Goal: Information Seeking & Learning: Check status

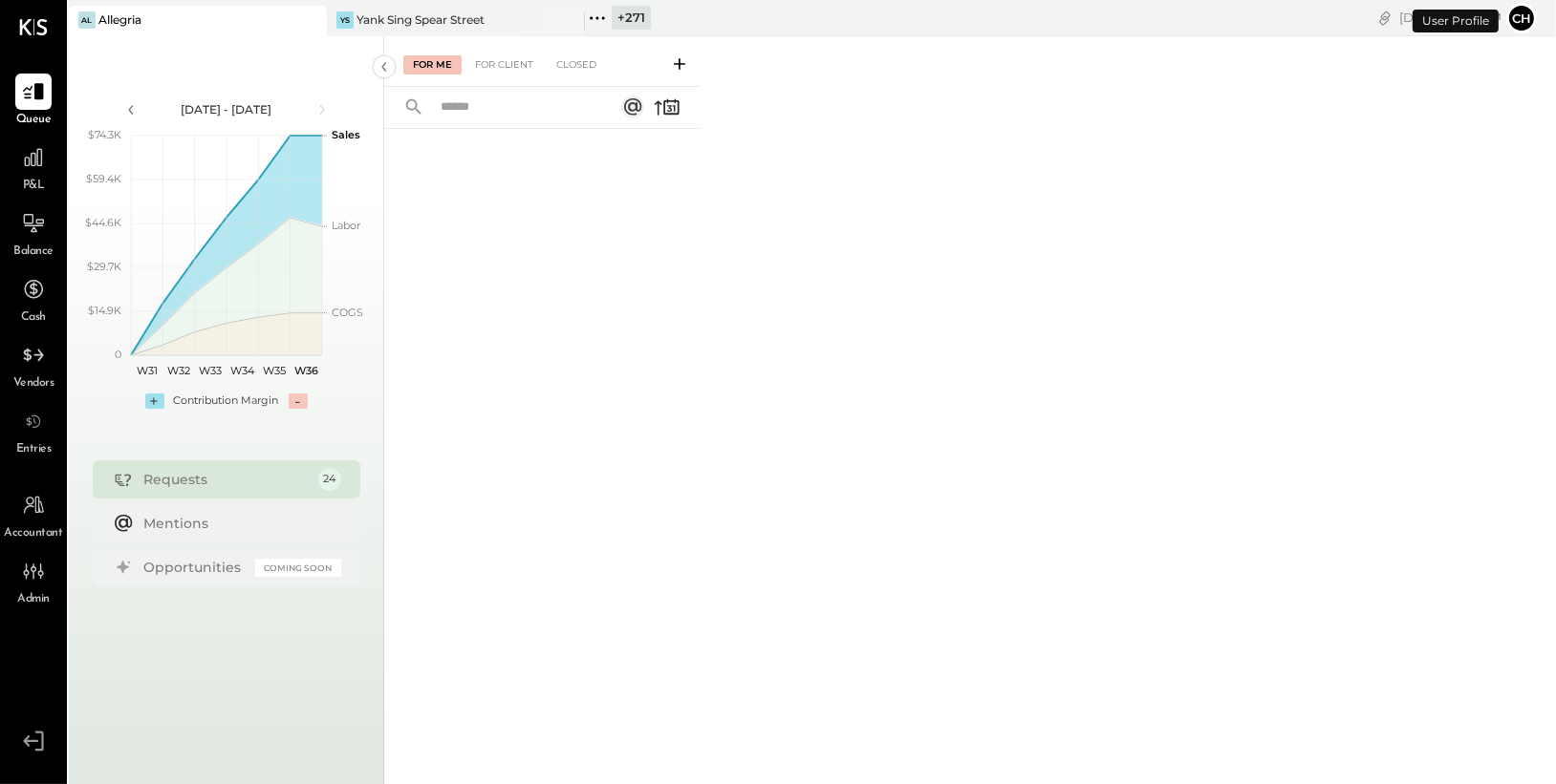
click at [604, 20] on icon at bounding box center [598, 18] width 25 height 25
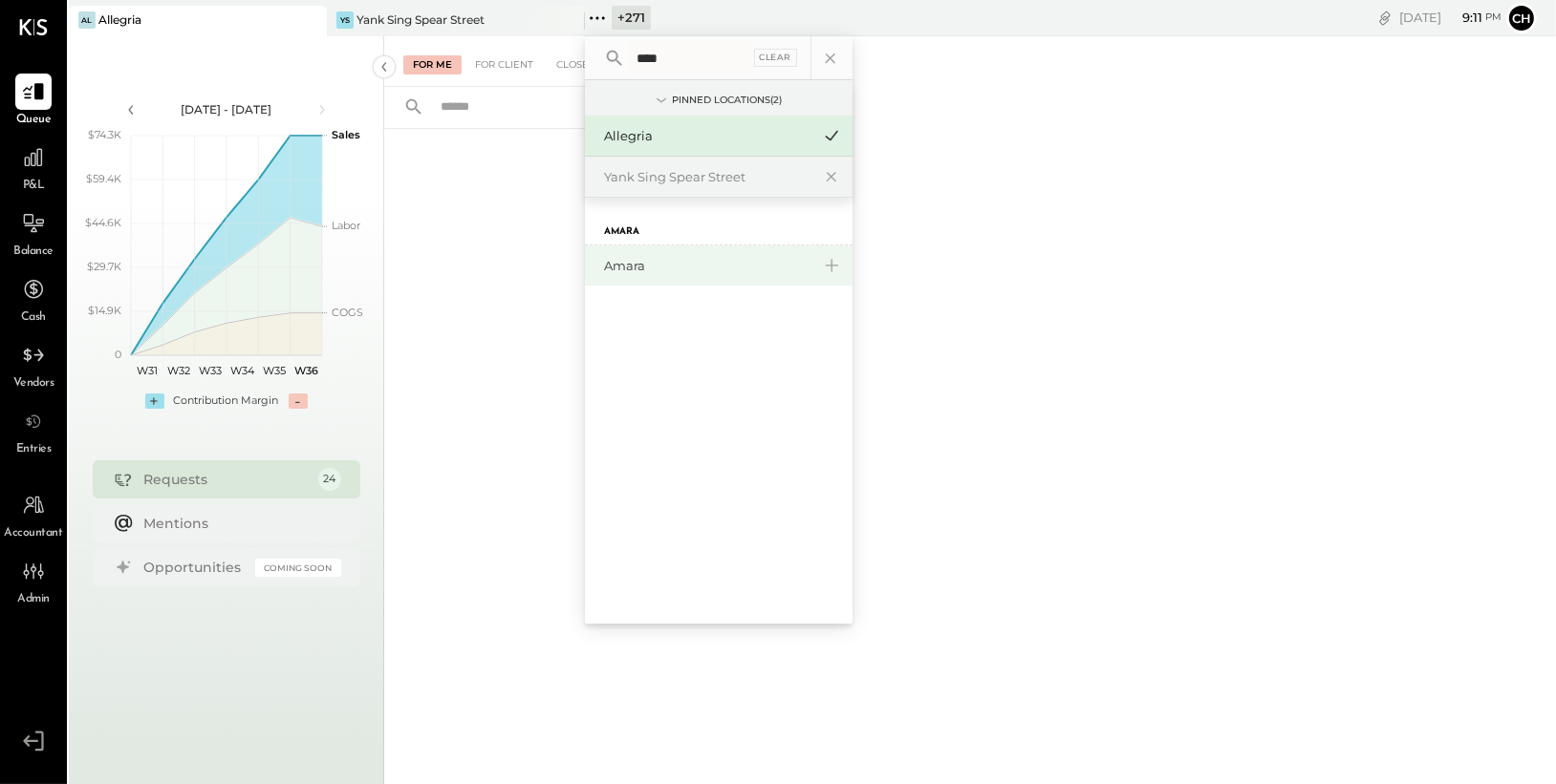
type input "****"
click at [667, 264] on div "Amara" at bounding box center [707, 265] width 206 height 18
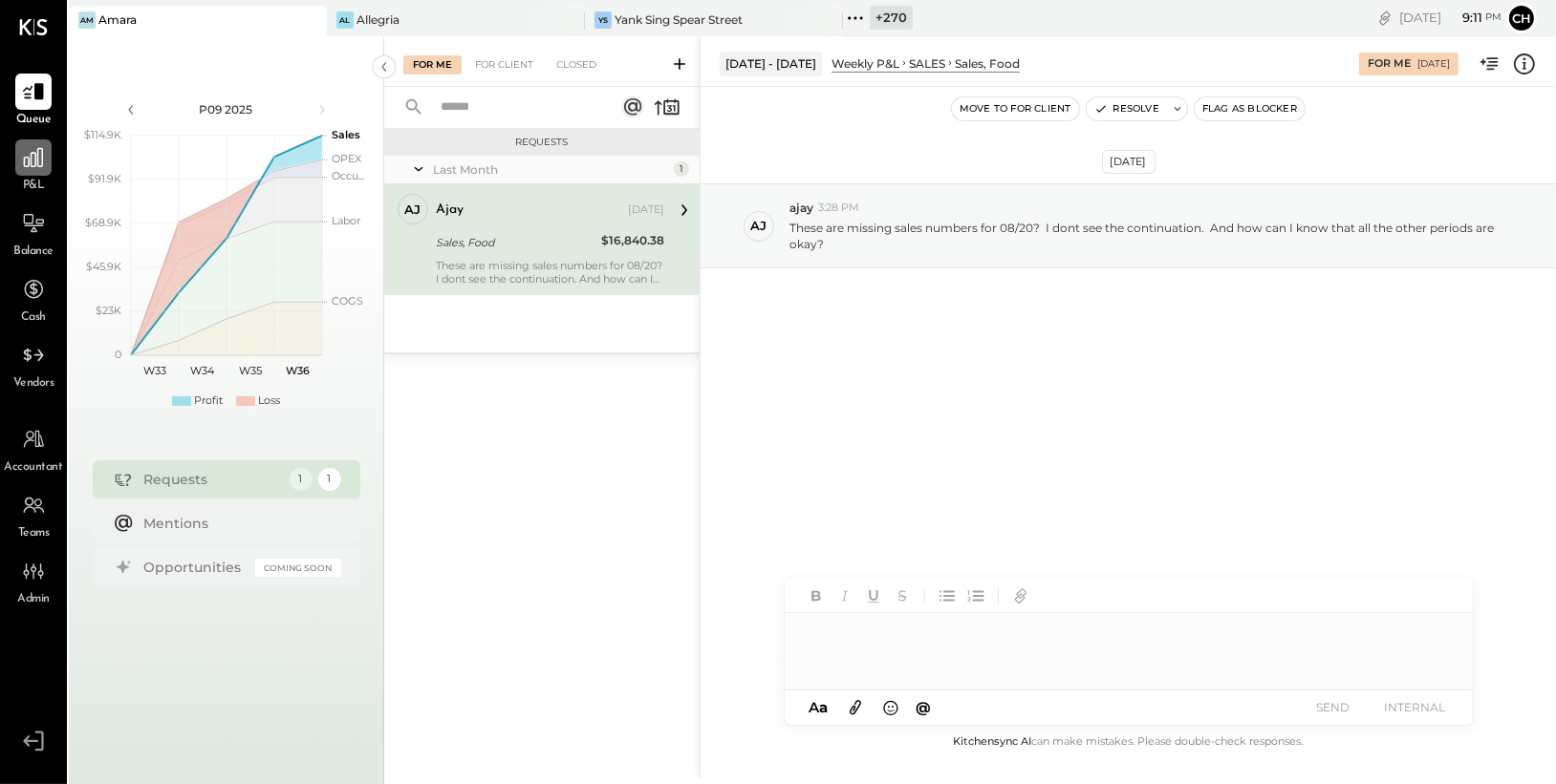
click at [39, 159] on icon at bounding box center [34, 157] width 25 height 25
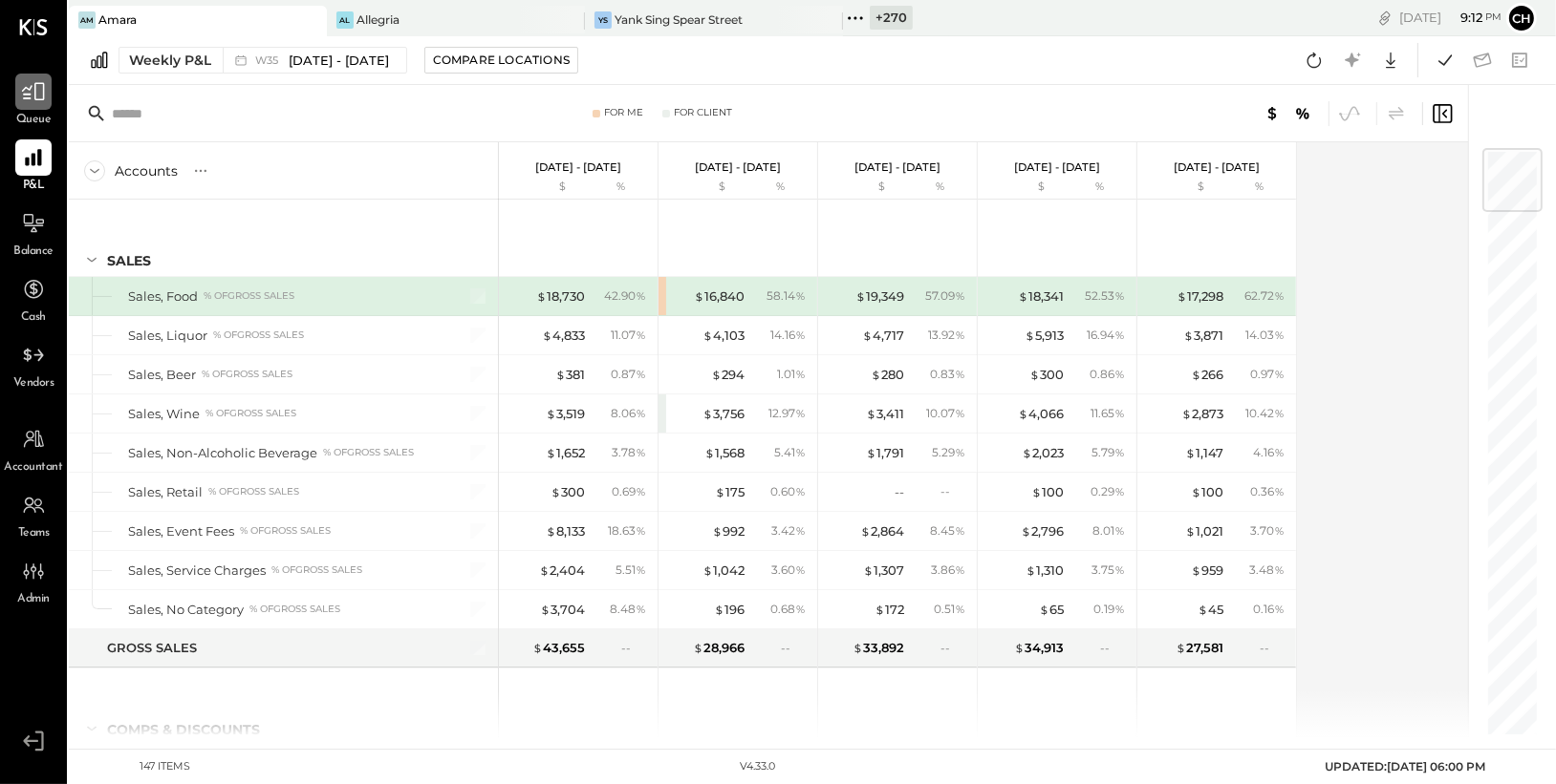
click at [33, 93] on icon at bounding box center [34, 92] width 25 height 25
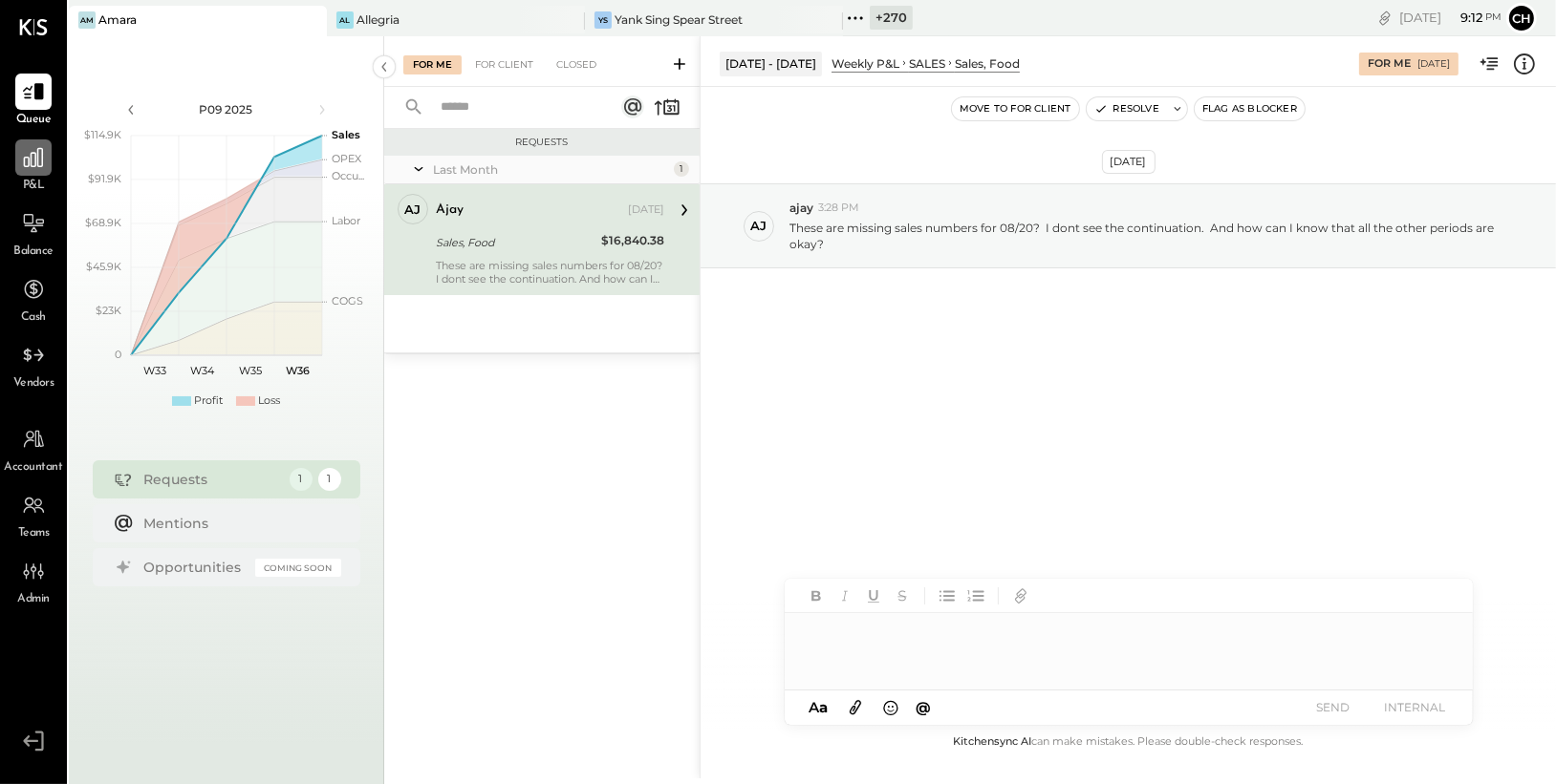
click at [30, 163] on icon at bounding box center [34, 157] width 19 height 19
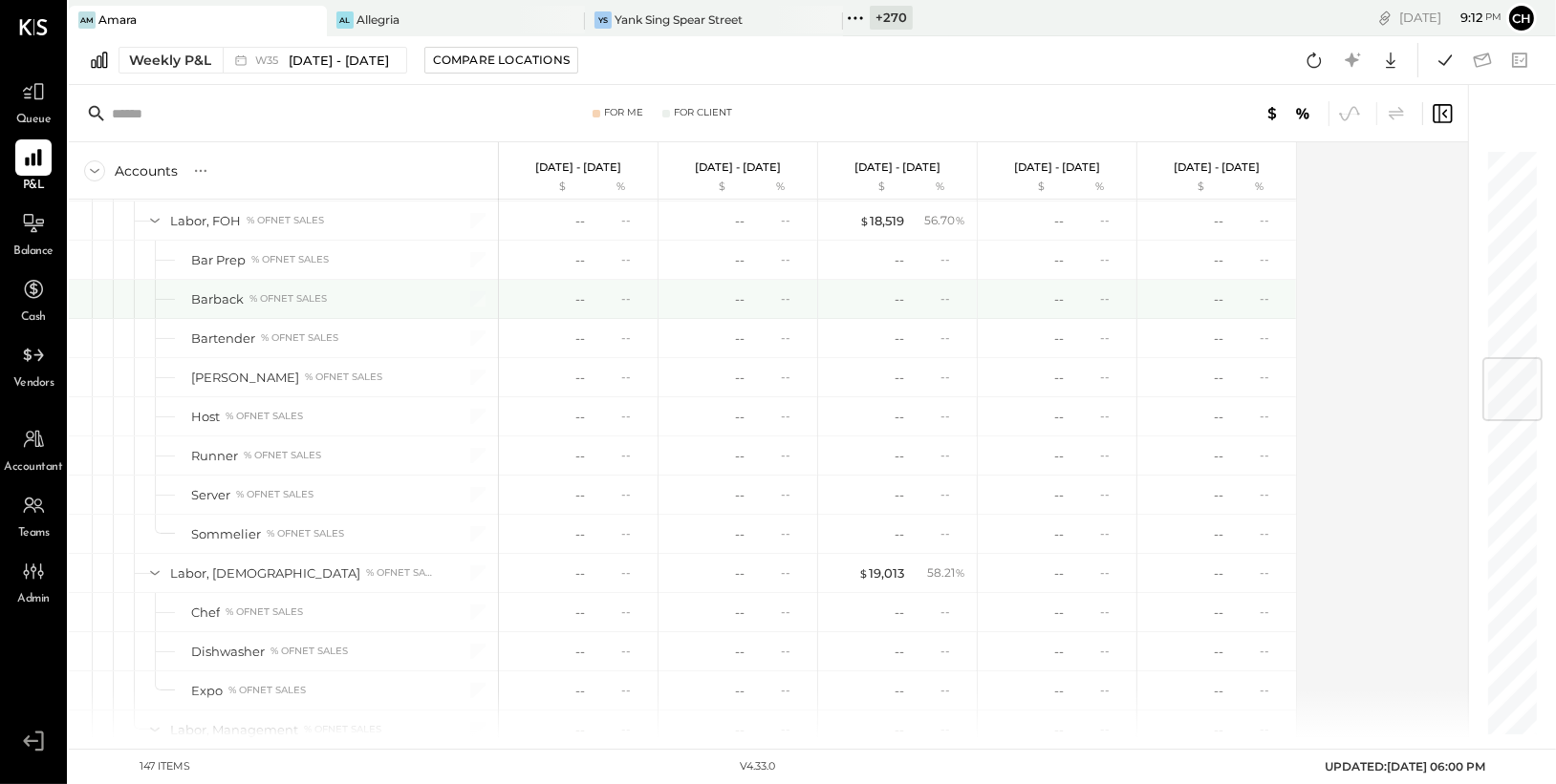
scroll to position [1733, 0]
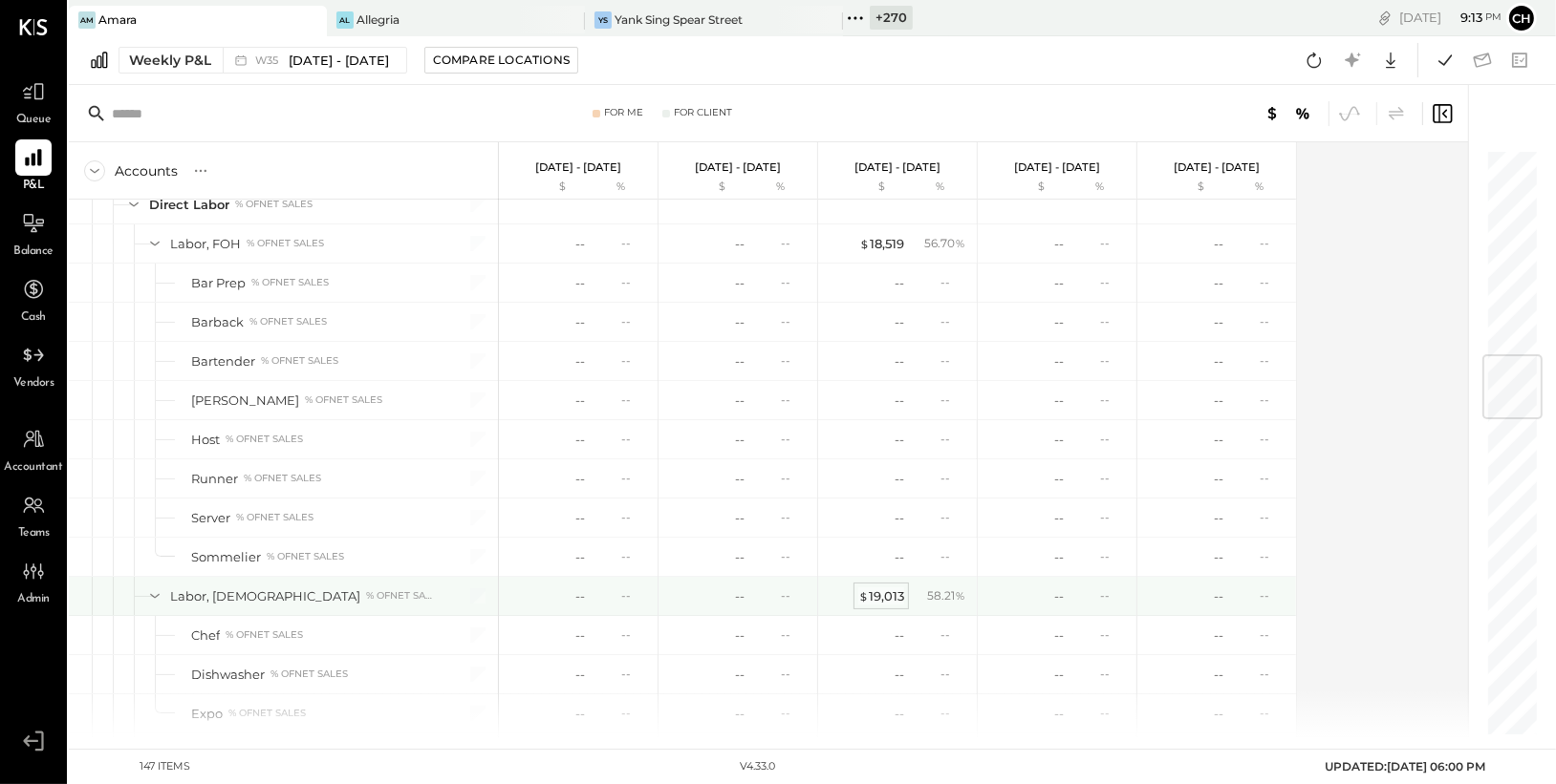
click at [890, 595] on div "$ 19,013" at bounding box center [881, 597] width 46 height 18
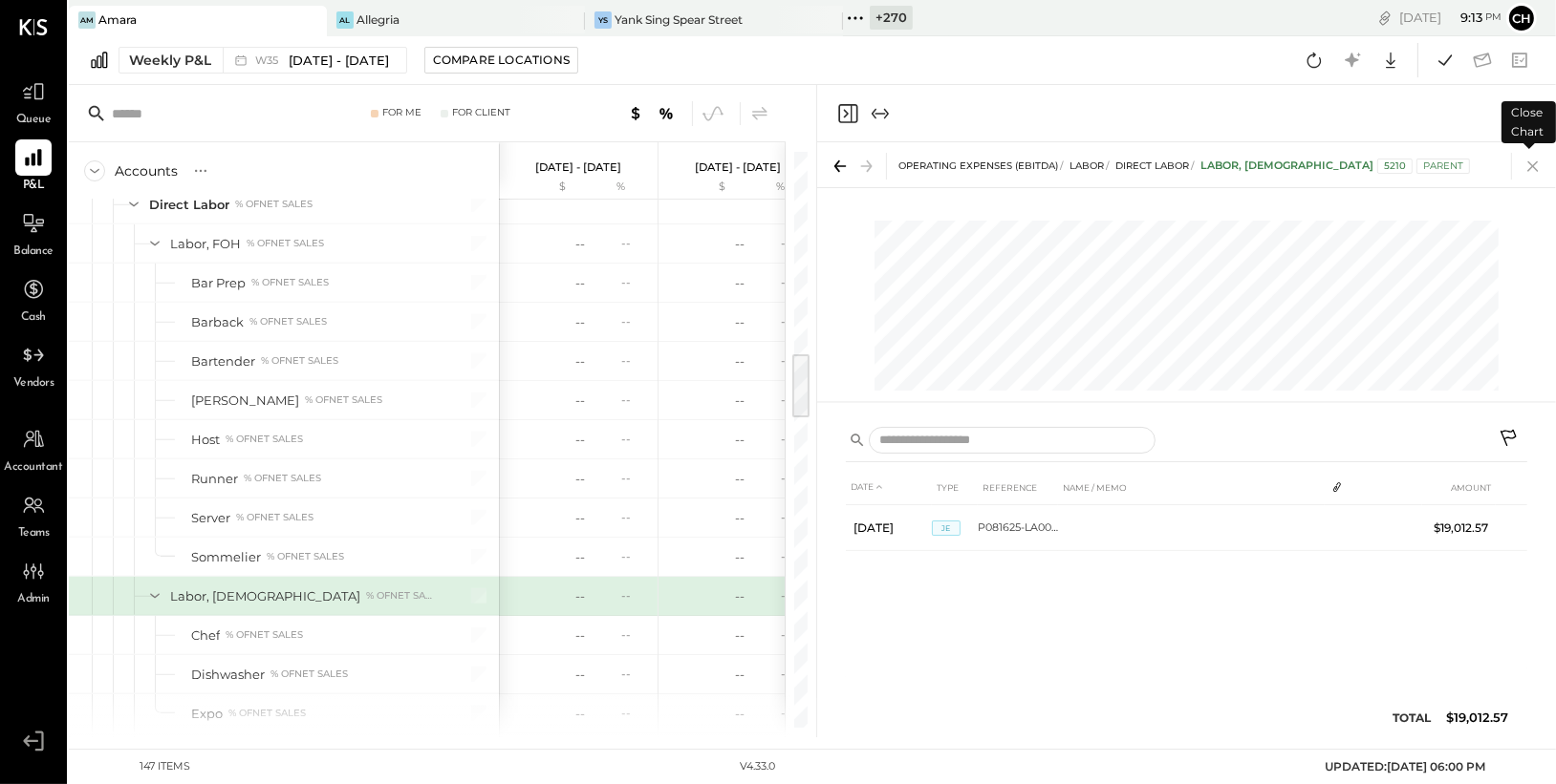
click at [1538, 170] on icon at bounding box center [1533, 166] width 27 height 27
